Goal: Information Seeking & Learning: Learn about a topic

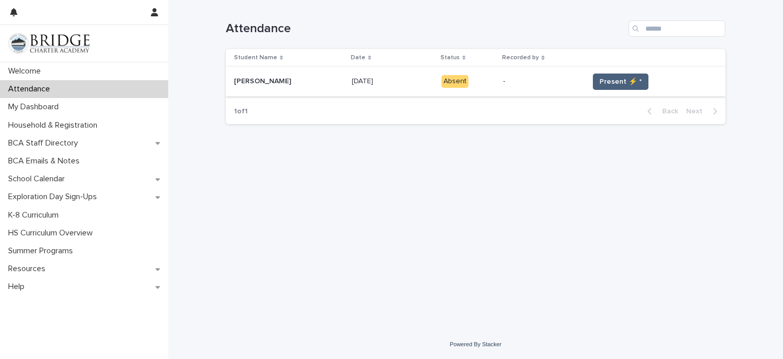
click at [610, 75] on button "Present ⚡ *" at bounding box center [621, 81] width 56 height 16
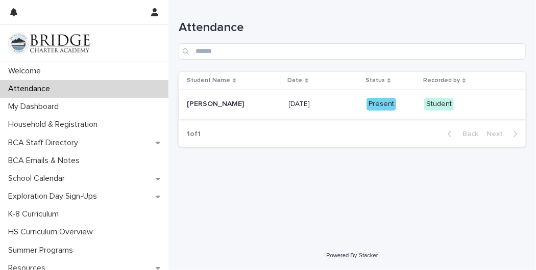
click at [41, 58] on div at bounding box center [84, 43] width 168 height 37
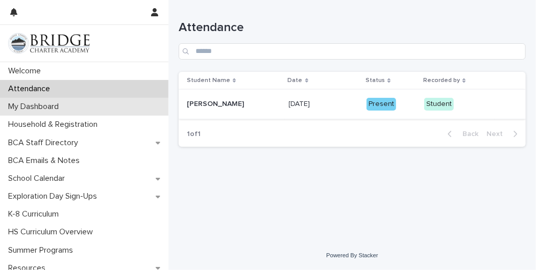
click at [104, 112] on div "My Dashboard" at bounding box center [84, 107] width 168 height 18
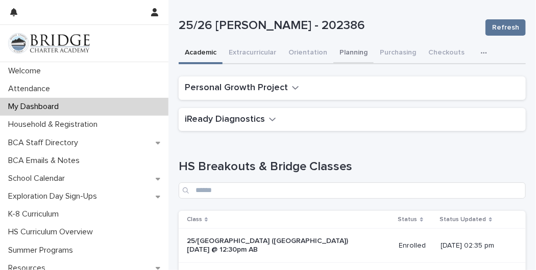
click at [340, 54] on button "Planning" at bounding box center [353, 53] width 40 height 21
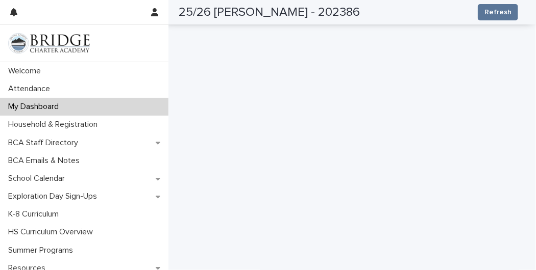
scroll to position [124, 0]
click at [526, 239] on div "**********" at bounding box center [351, 194] width 367 height 637
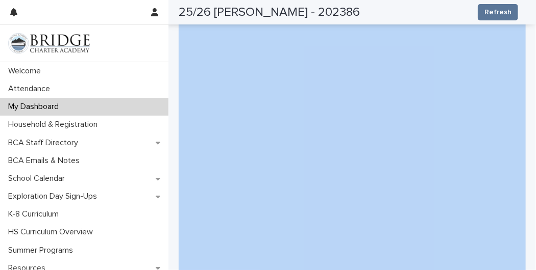
click at [526, 239] on div "**********" at bounding box center [351, 194] width 367 height 637
drag, startPoint x: 526, startPoint y: 239, endPoint x: 528, endPoint y: 216, distance: 23.6
click at [528, 216] on div "**********" at bounding box center [268, 135] width 536 height 270
click at [523, 214] on div "**********" at bounding box center [351, 194] width 367 height 637
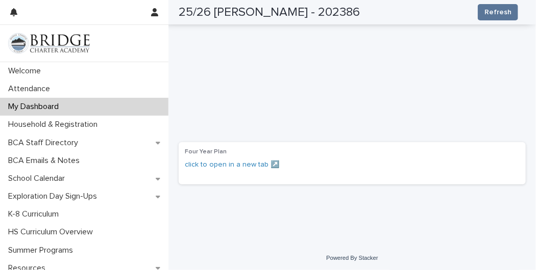
scroll to position [396, 0]
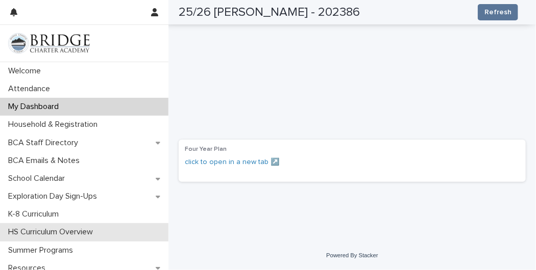
click at [55, 228] on p "HS Curriculum Overview" at bounding box center [52, 232] width 97 height 10
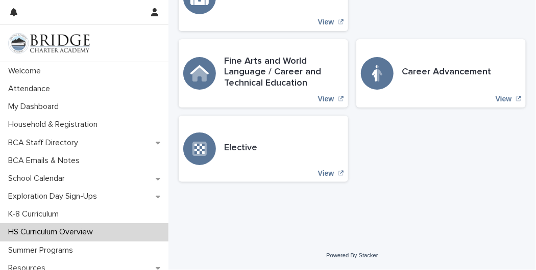
scroll to position [571, 0]
click at [324, 104] on p "View" at bounding box center [326, 99] width 16 height 9
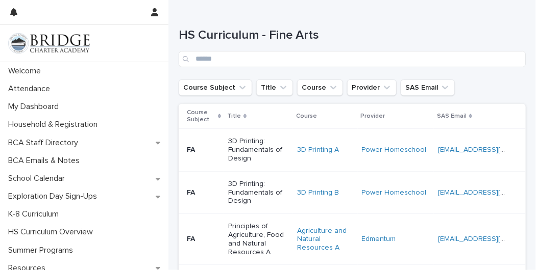
scroll to position [67, 0]
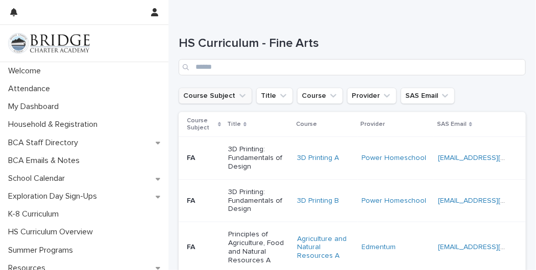
click at [212, 95] on button "Course Subject" at bounding box center [215, 96] width 73 height 16
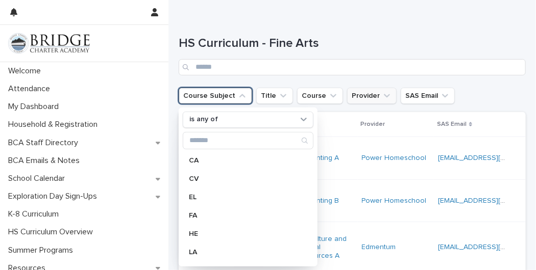
click at [375, 89] on button "Provider" at bounding box center [371, 96] width 49 height 16
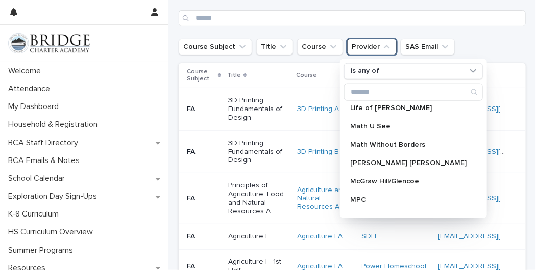
scroll to position [476, 0]
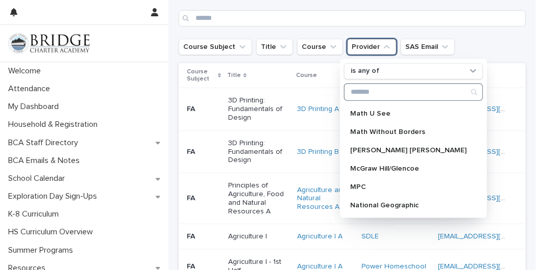
drag, startPoint x: 470, startPoint y: 209, endPoint x: 402, endPoint y: 89, distance: 138.0
click at [402, 89] on input "Search" at bounding box center [413, 92] width 138 height 16
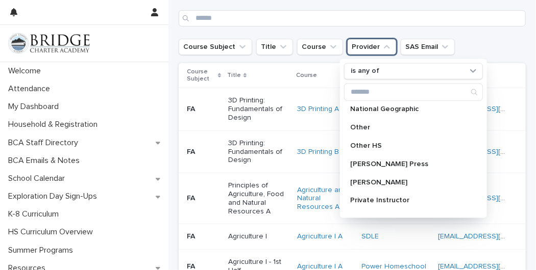
scroll to position [592, 0]
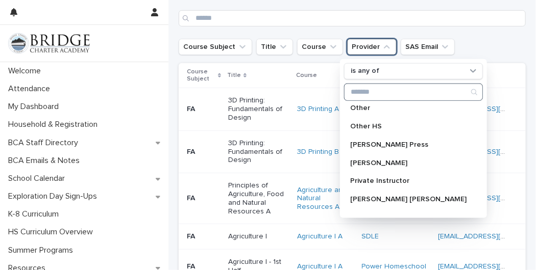
click at [430, 98] on input "Search" at bounding box center [413, 92] width 138 height 16
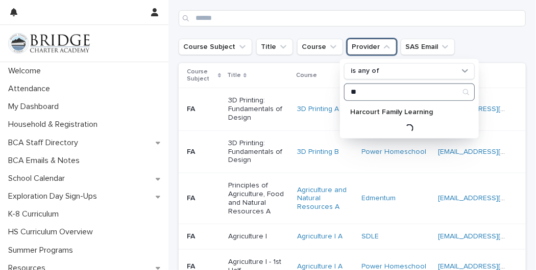
scroll to position [0, 0]
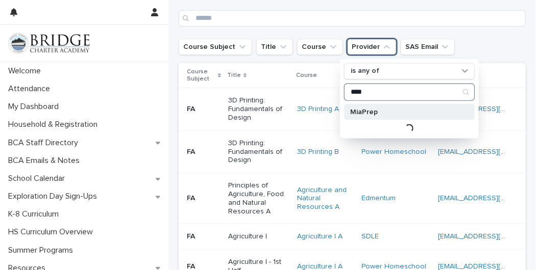
type input "****"
click at [405, 112] on p "MiaPrep" at bounding box center [404, 112] width 108 height 7
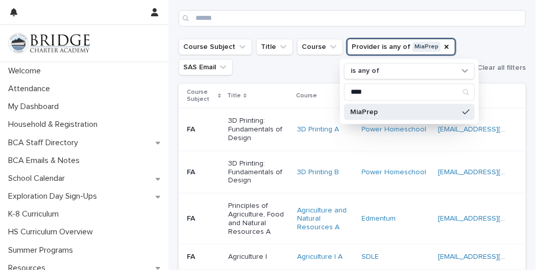
click at [453, 46] on ul "Course Subject Title Course Provider is any of MiaPrep is any of **** MiaPrep S…" at bounding box center [325, 57] width 298 height 41
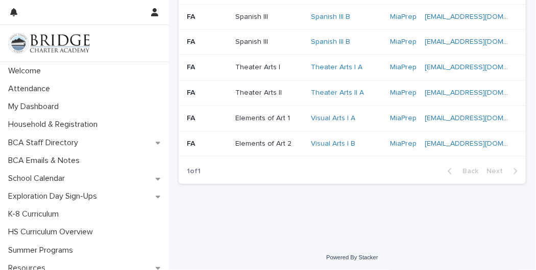
scroll to position [451, 0]
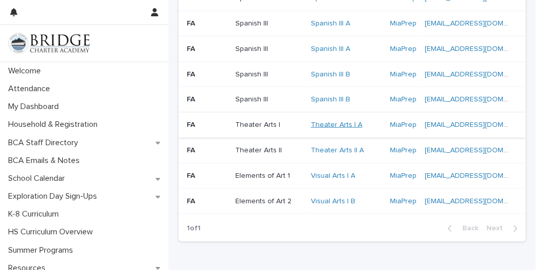
click at [339, 121] on link "Theater Arts I A" at bounding box center [337, 125] width 52 height 9
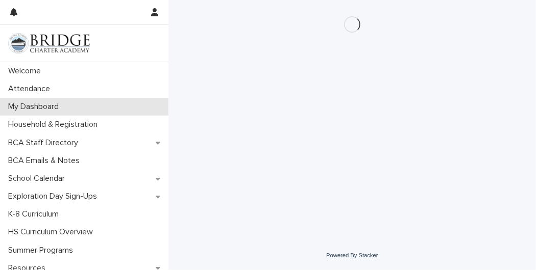
click at [46, 107] on p "My Dashboard" at bounding box center [35, 107] width 63 height 10
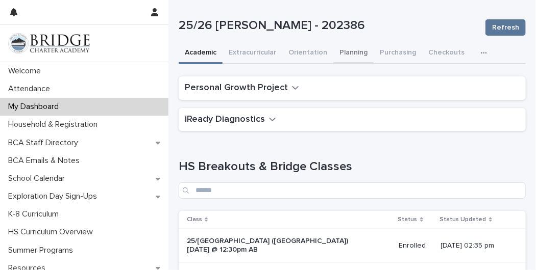
click at [349, 52] on button "Planning" at bounding box center [353, 53] width 40 height 21
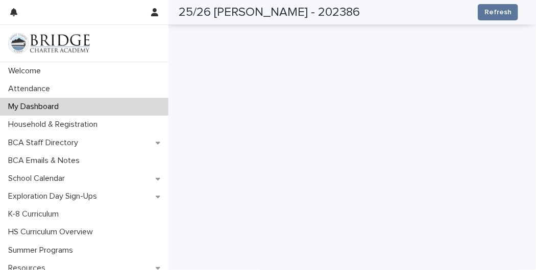
scroll to position [233, 0]
